Goal: Task Accomplishment & Management: Use online tool/utility

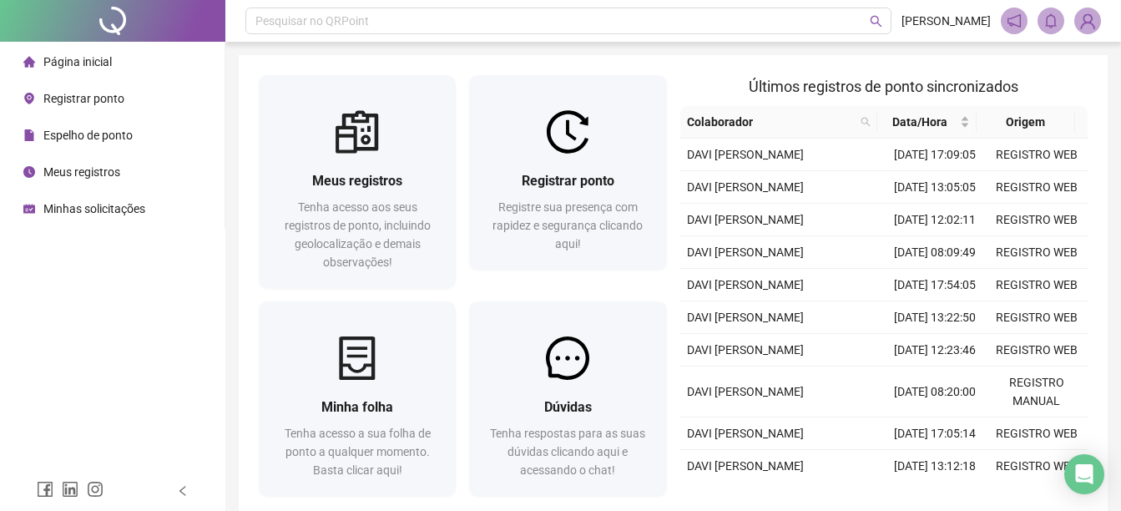
click at [86, 110] on div "Registrar ponto" at bounding box center [73, 98] width 101 height 33
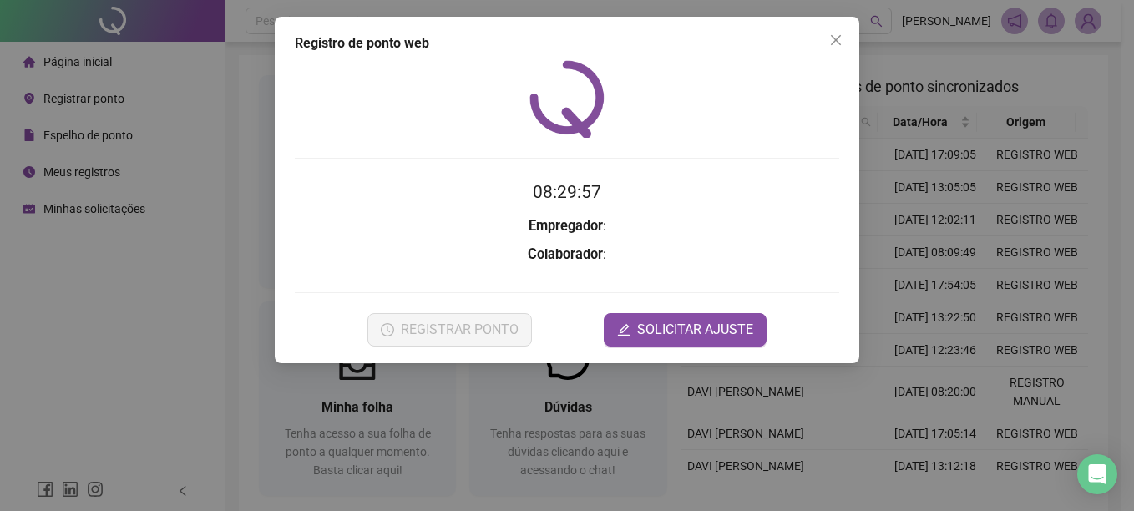
click at [1024, 262] on div "Registro de ponto web 08:29:57 Empregador : Colaborador : REGISTRAR PONTO SOLIC…" at bounding box center [567, 255] width 1134 height 511
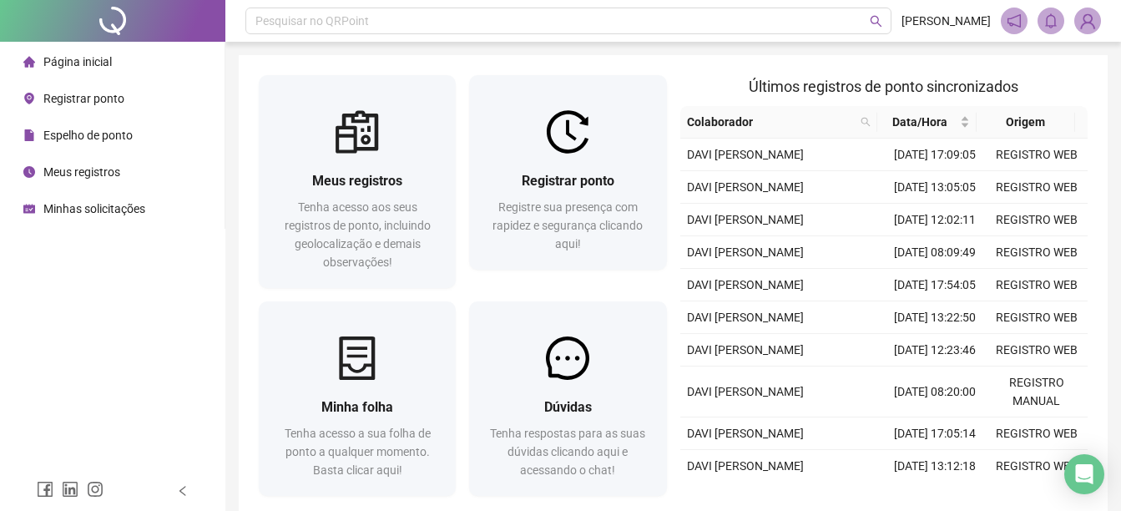
click at [97, 110] on div "Registrar ponto" at bounding box center [73, 98] width 101 height 33
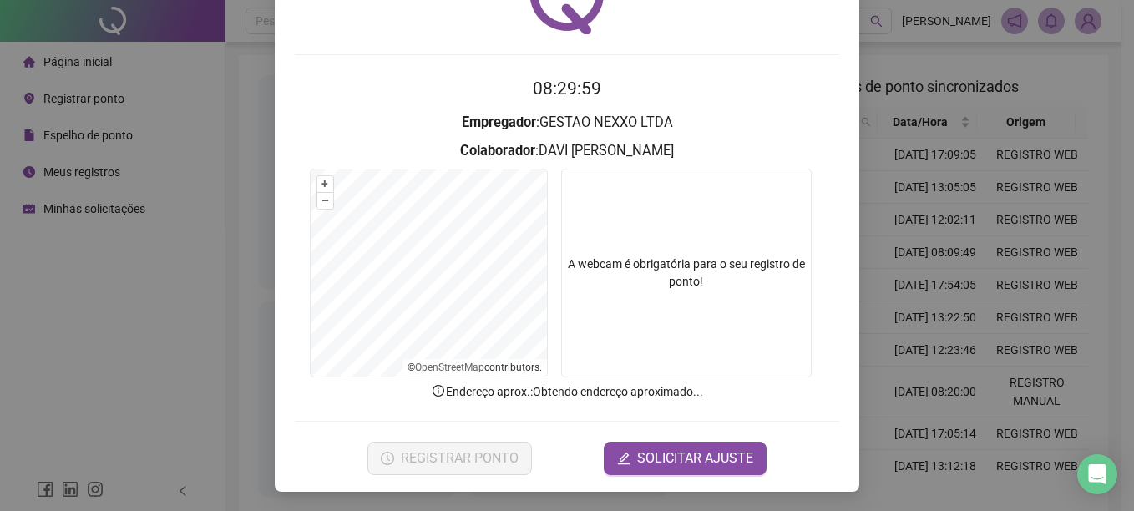
scroll to position [104, 0]
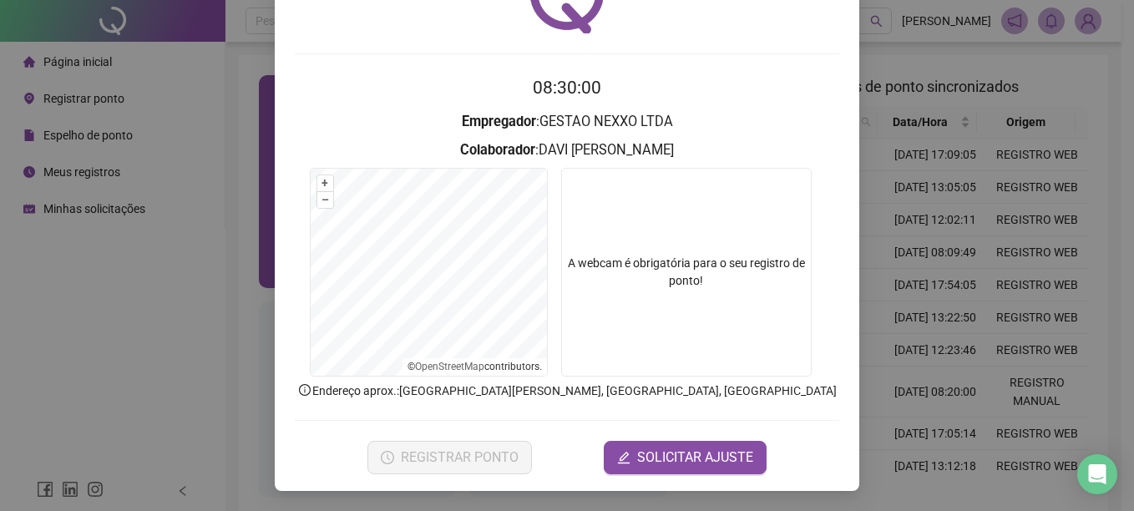
drag, startPoint x: 935, startPoint y: 309, endPoint x: 441, endPoint y: 275, distance: 495.3
click at [928, 312] on div "Registro de ponto web 08:30:00 Empregador : GESTAO NEXXO LTDA Colaborador : [PE…" at bounding box center [567, 255] width 1134 height 511
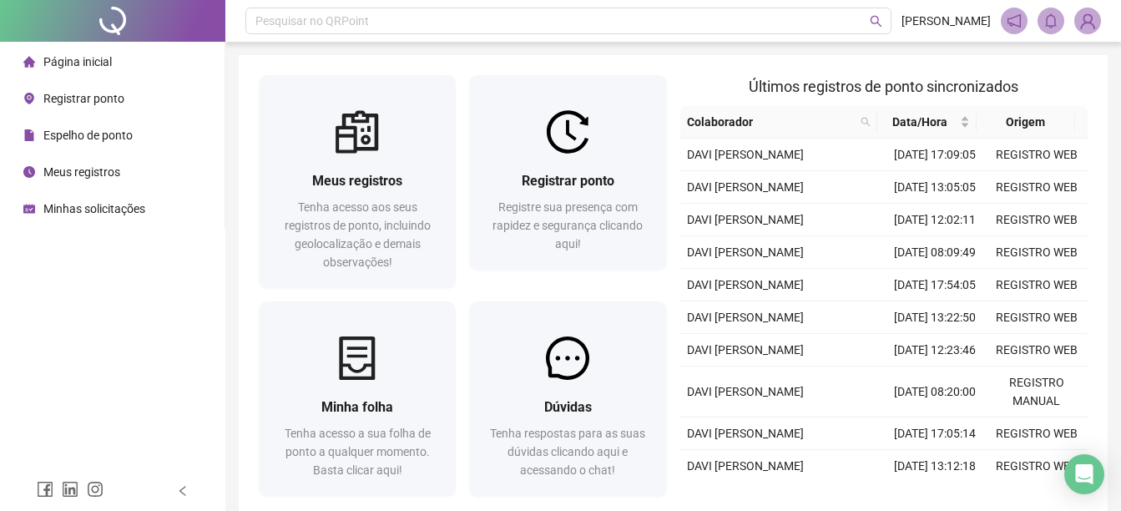
click at [88, 94] on span "Registrar ponto" at bounding box center [83, 98] width 81 height 13
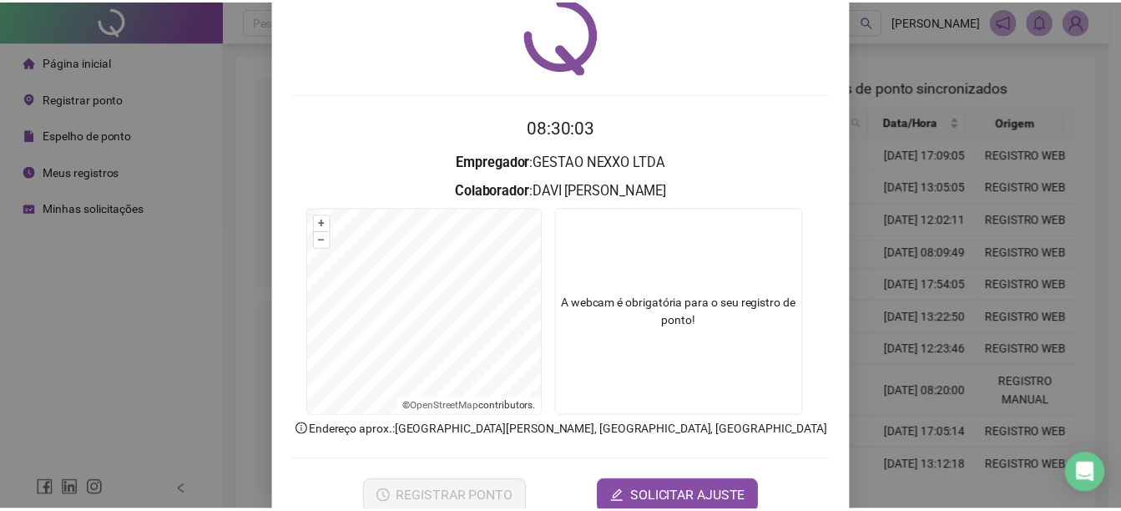
scroll to position [104, 0]
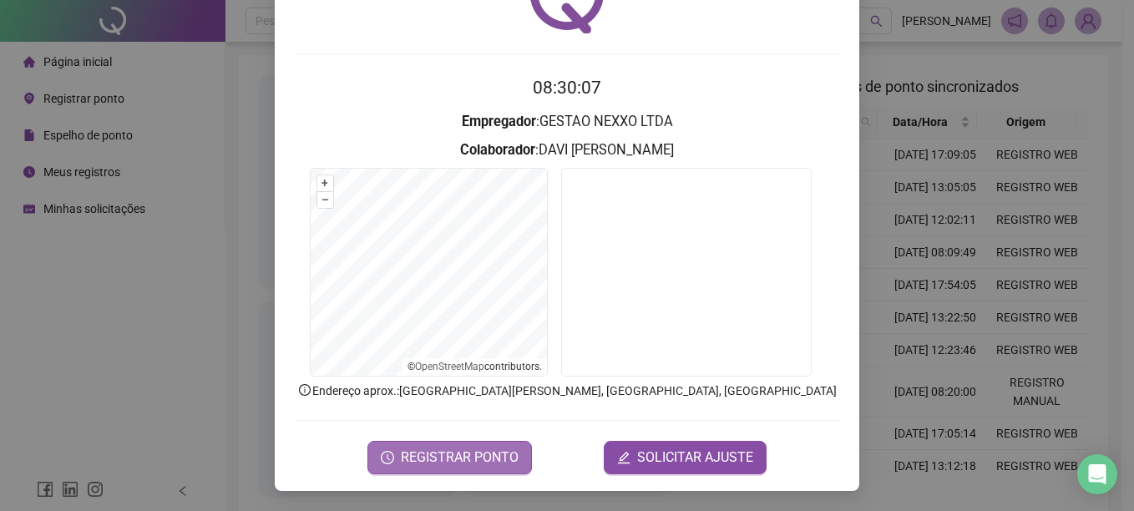
click at [468, 458] on span "REGISTRAR PONTO" at bounding box center [460, 457] width 118 height 20
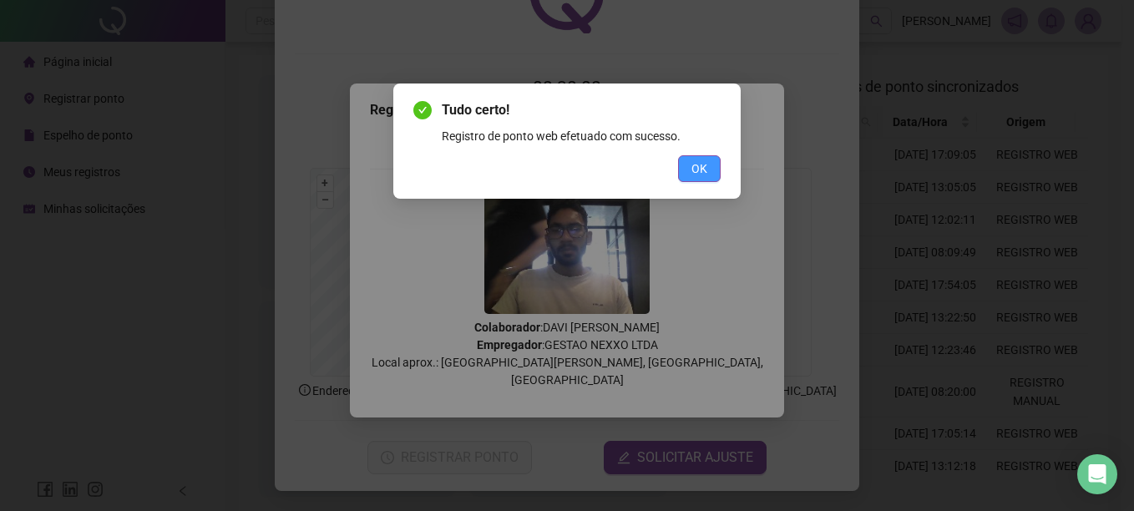
click at [697, 175] on span "OK" at bounding box center [699, 168] width 16 height 18
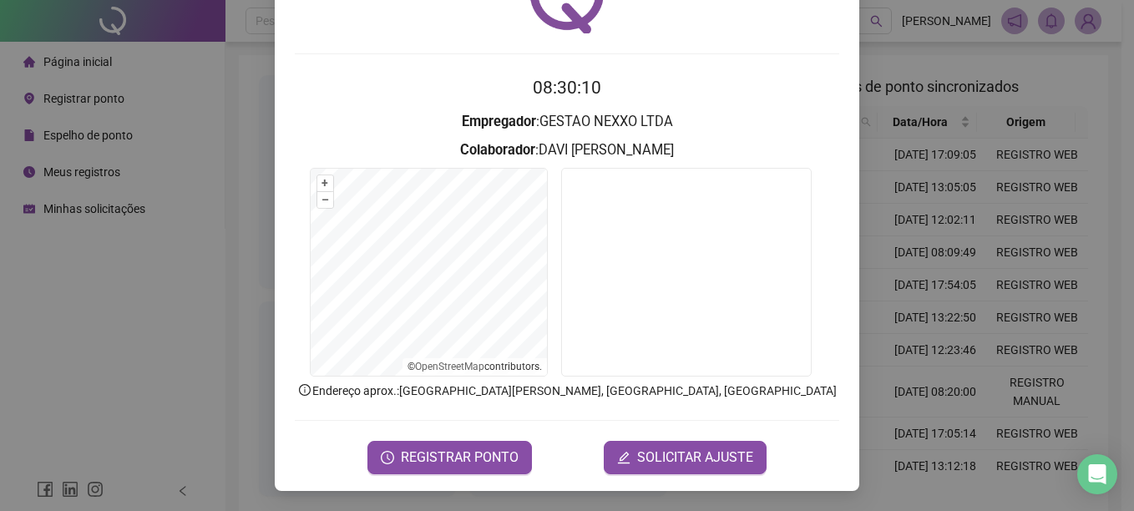
click at [986, 228] on div "Registro de ponto web 08:30:10 Empregador : GESTAO NEXXO LTDA Colaborador : [PE…" at bounding box center [567, 255] width 1134 height 511
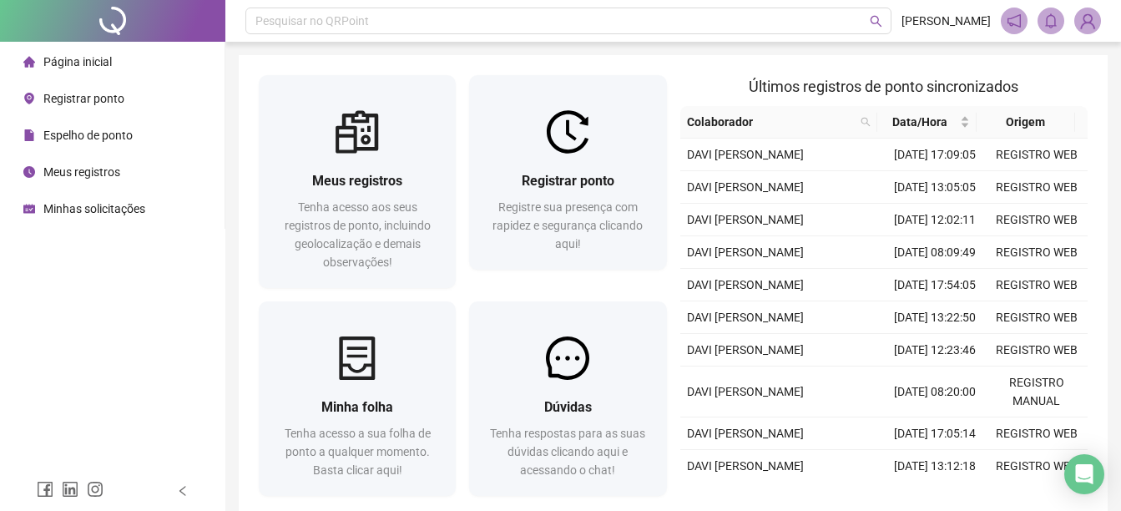
click at [71, 161] on div "Meus registros" at bounding box center [71, 171] width 97 height 33
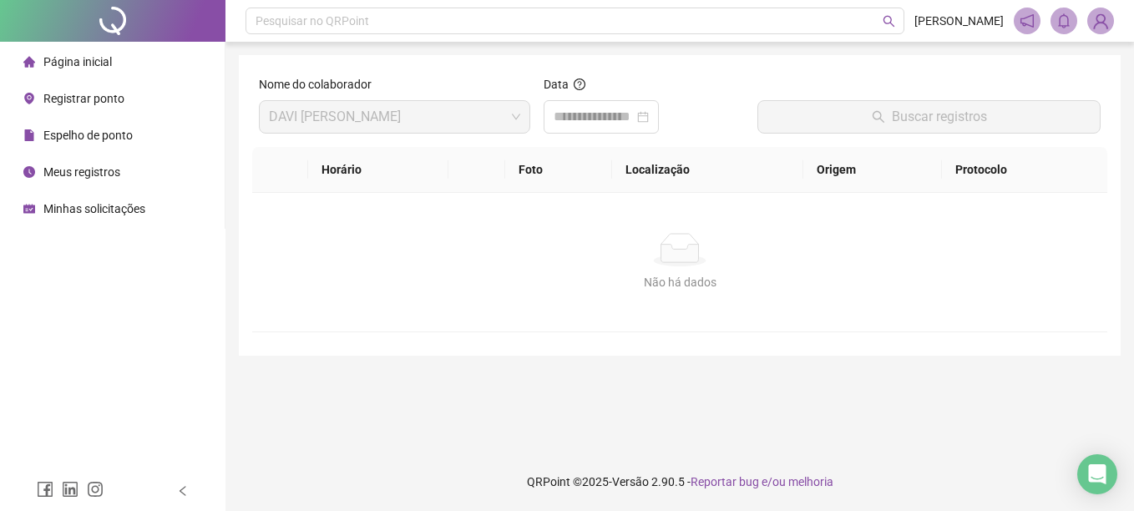
click at [84, 63] on span "Página inicial" at bounding box center [77, 61] width 68 height 13
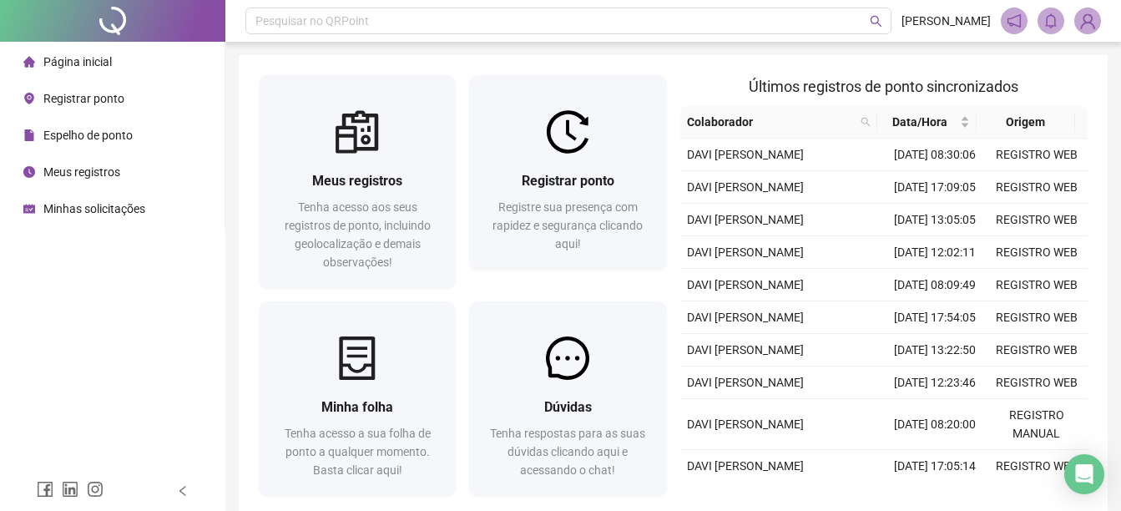
click at [94, 301] on div "Página inicial Registrar ponto Espelho de ponto Meus registros Minhas solicitaç…" at bounding box center [112, 235] width 225 height 471
